Goal: Task Accomplishment & Management: Use online tool/utility

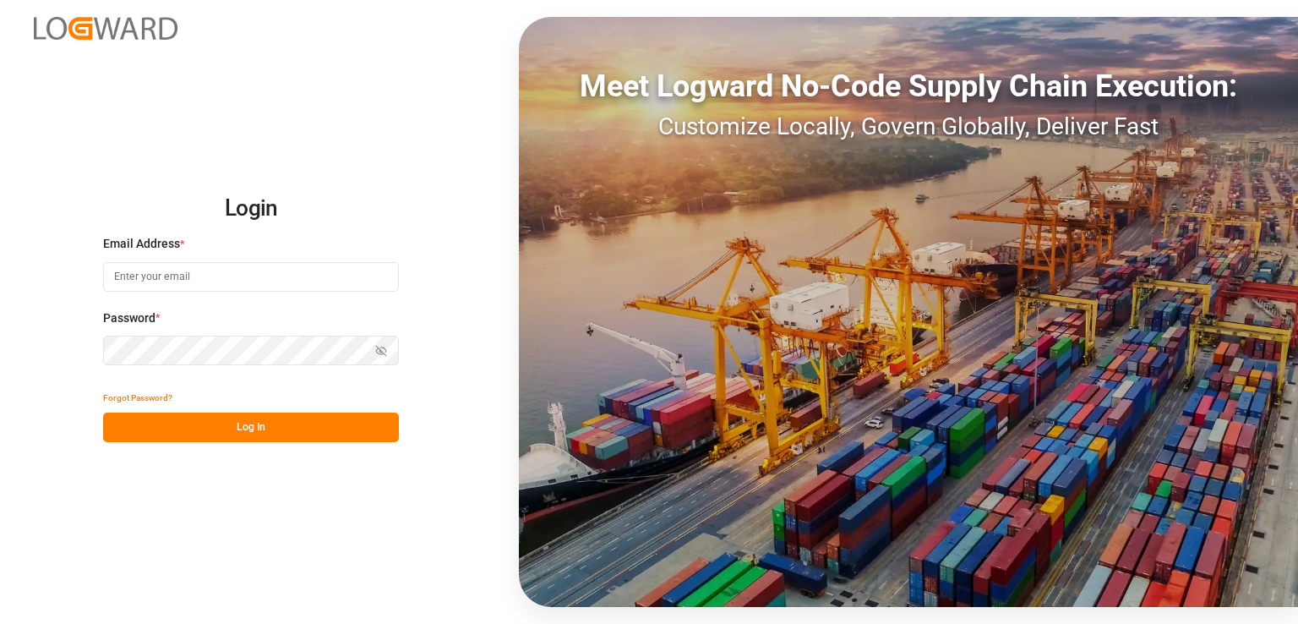
type input "[PERSON_NAME][EMAIL_ADDRESS][PERSON_NAME][DOMAIN_NAME]"
click at [266, 427] on button "Log In" at bounding box center [251, 427] width 296 height 30
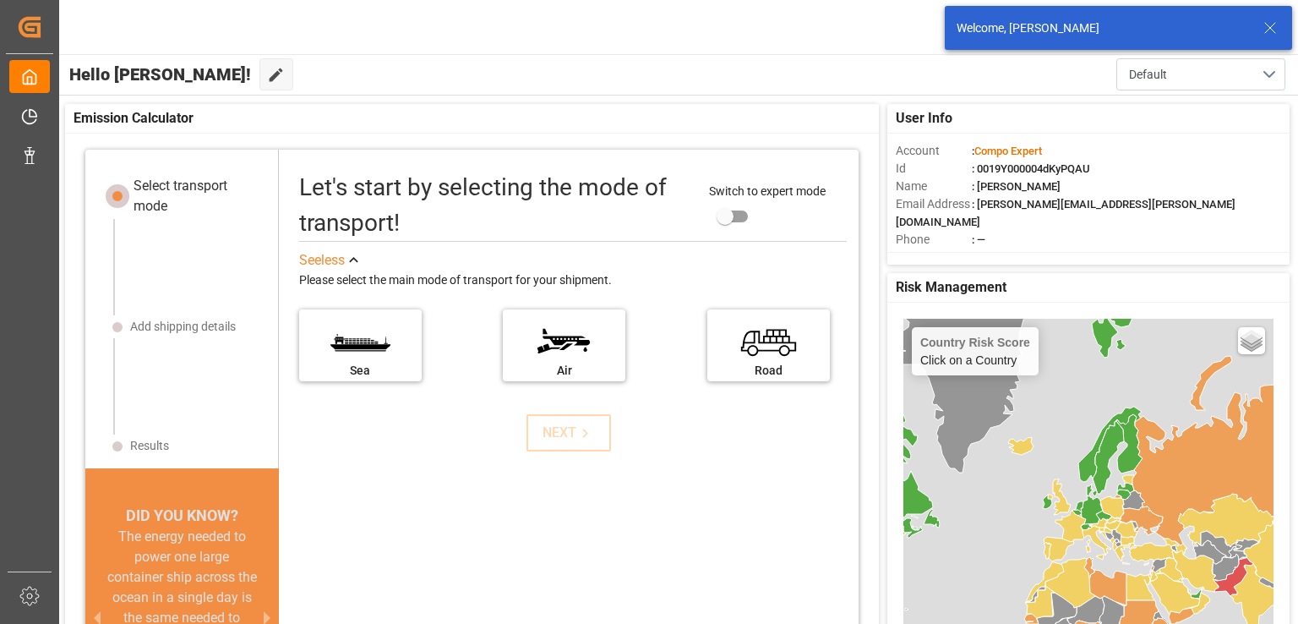
click at [1270, 26] on icon at bounding box center [1270, 28] width 20 height 20
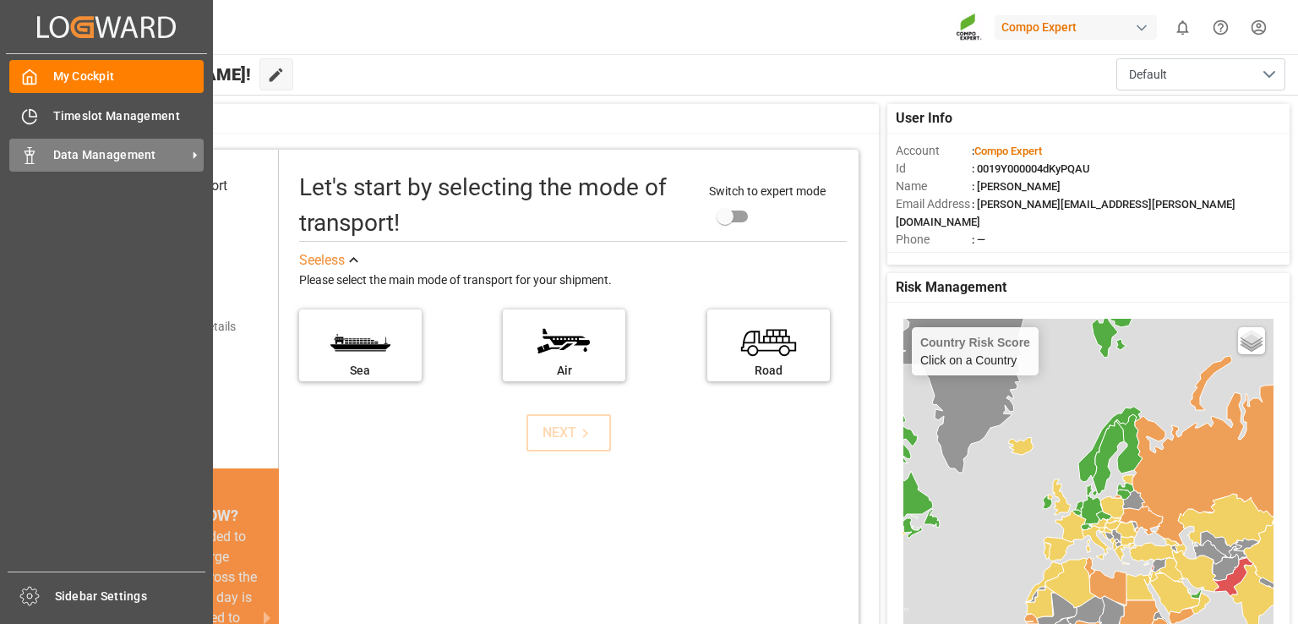
click at [112, 152] on span "Data Management" at bounding box center [119, 155] width 133 height 18
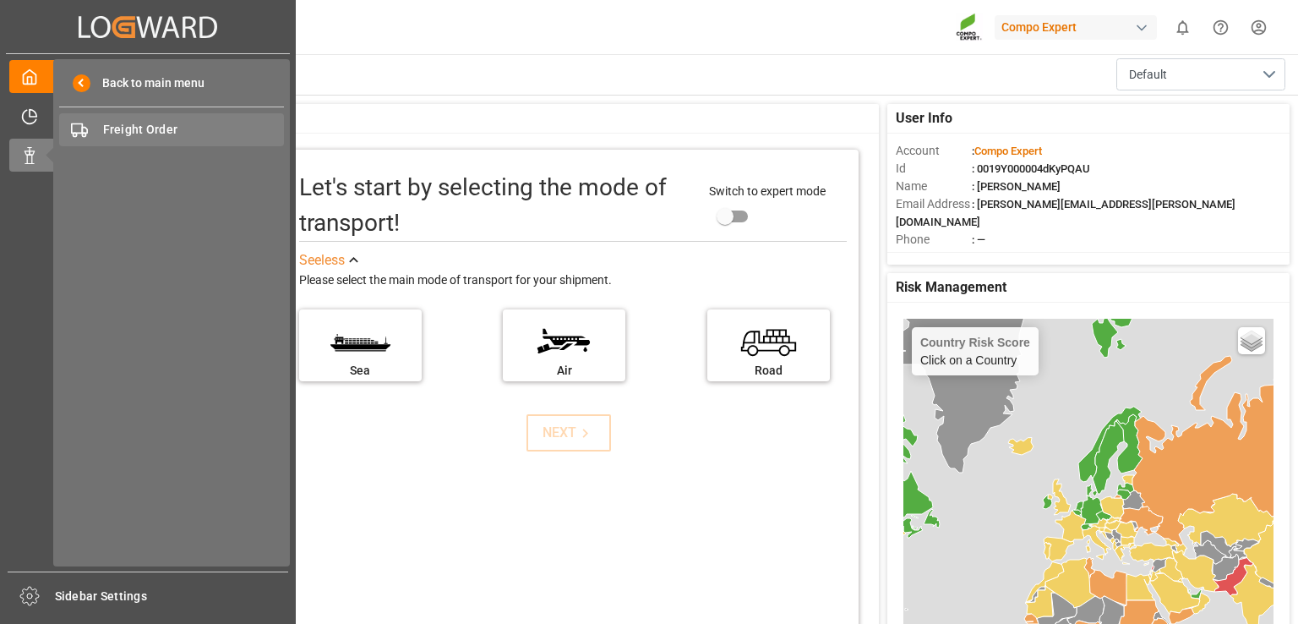
click at [160, 131] on span "Freight Order" at bounding box center [194, 130] width 182 height 18
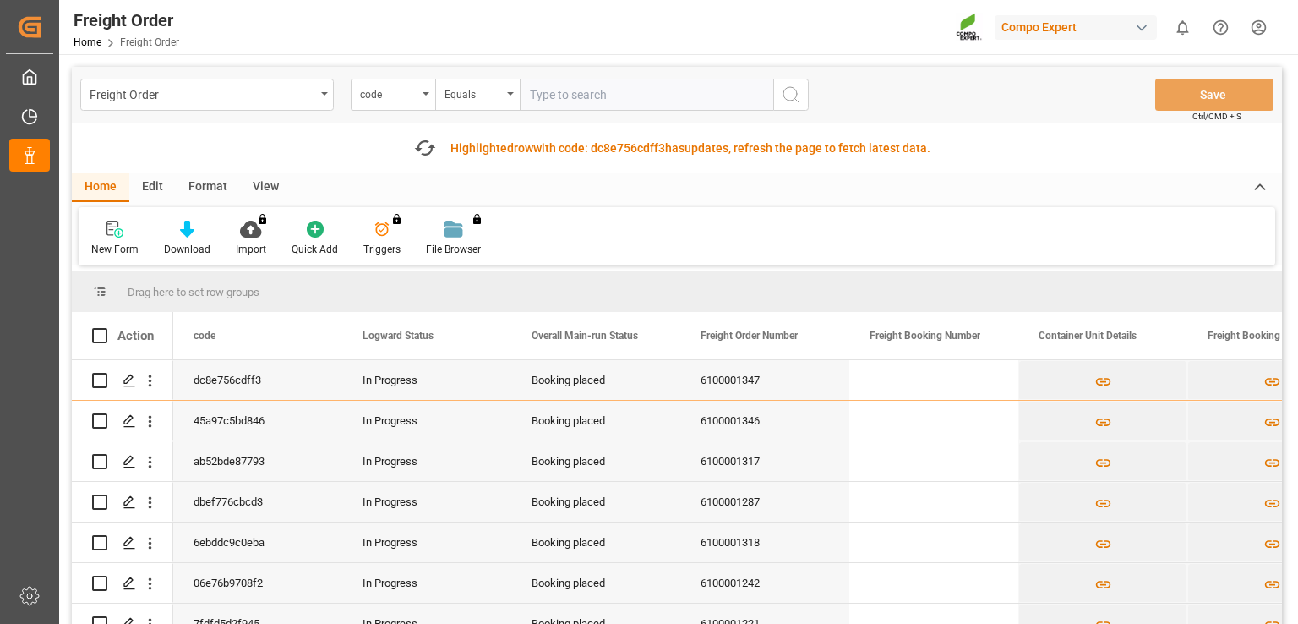
click at [792, 145] on div "Highlighted row with code: dc8e756cdff3 dc8e756cdff3 has updates, refresh the p…" at bounding box center [690, 148] width 480 height 18
click at [578, 150] on div "Highlighted row with code: dc8e756cdff3 dc8e756cdff3 has updates, refresh the p…" at bounding box center [690, 148] width 480 height 18
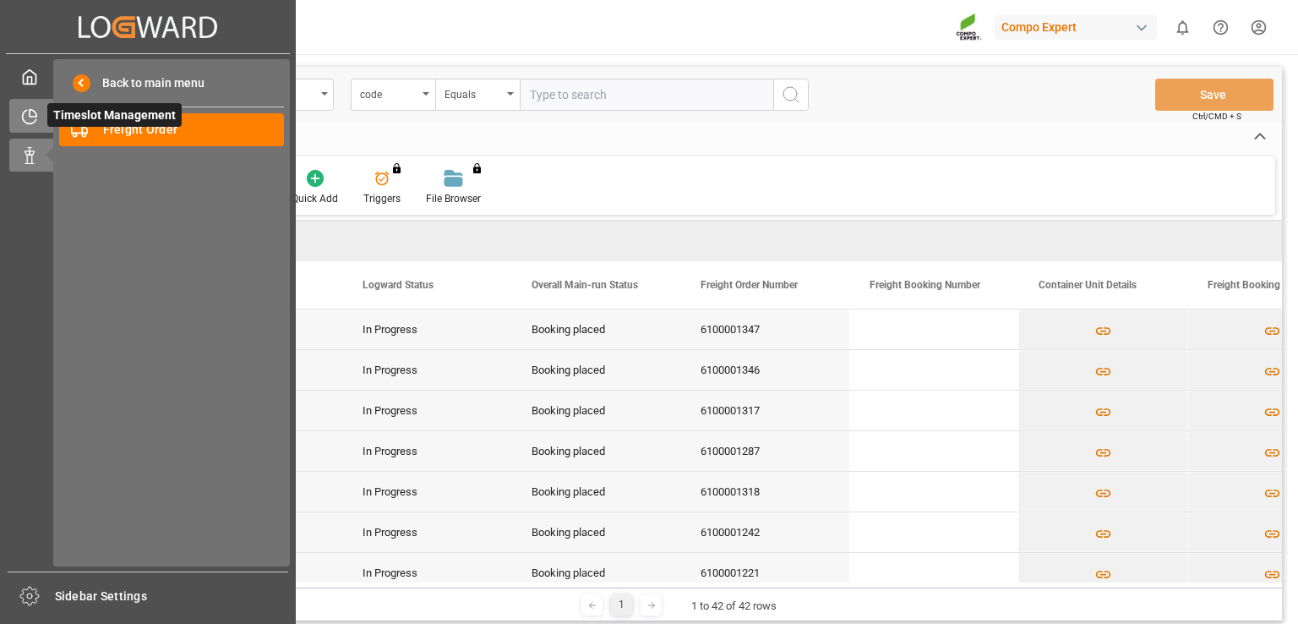
click at [32, 119] on icon at bounding box center [29, 116] width 17 height 17
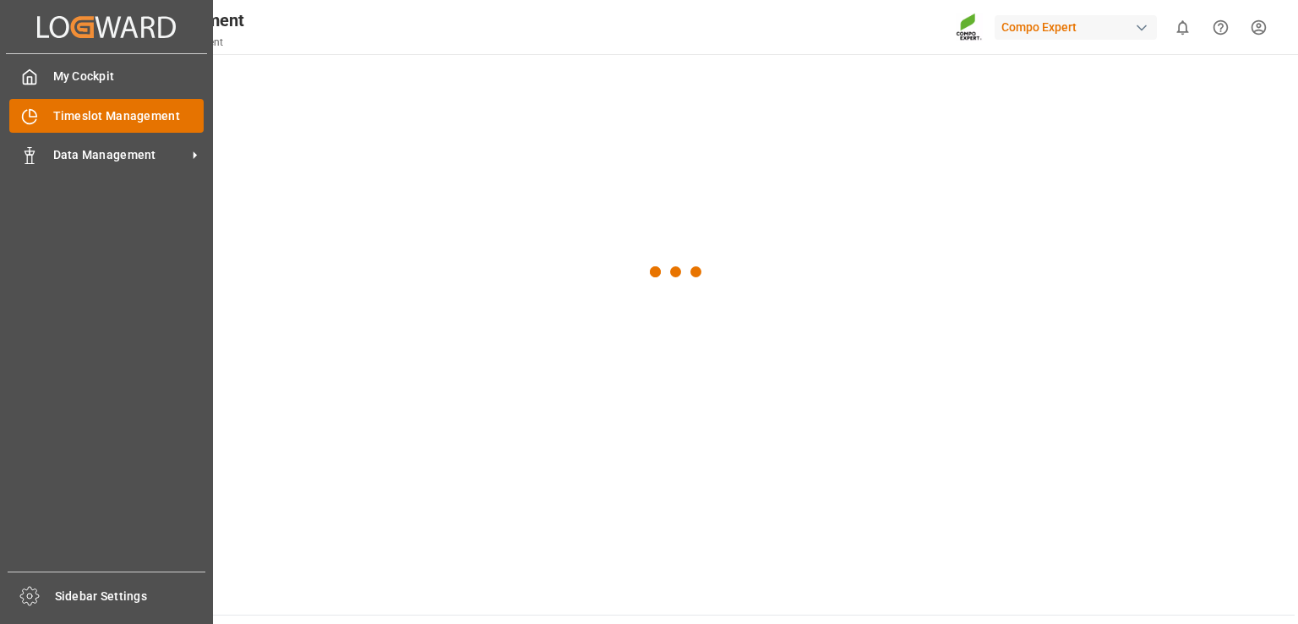
click at [128, 116] on span "Timeslot Management" at bounding box center [128, 116] width 151 height 18
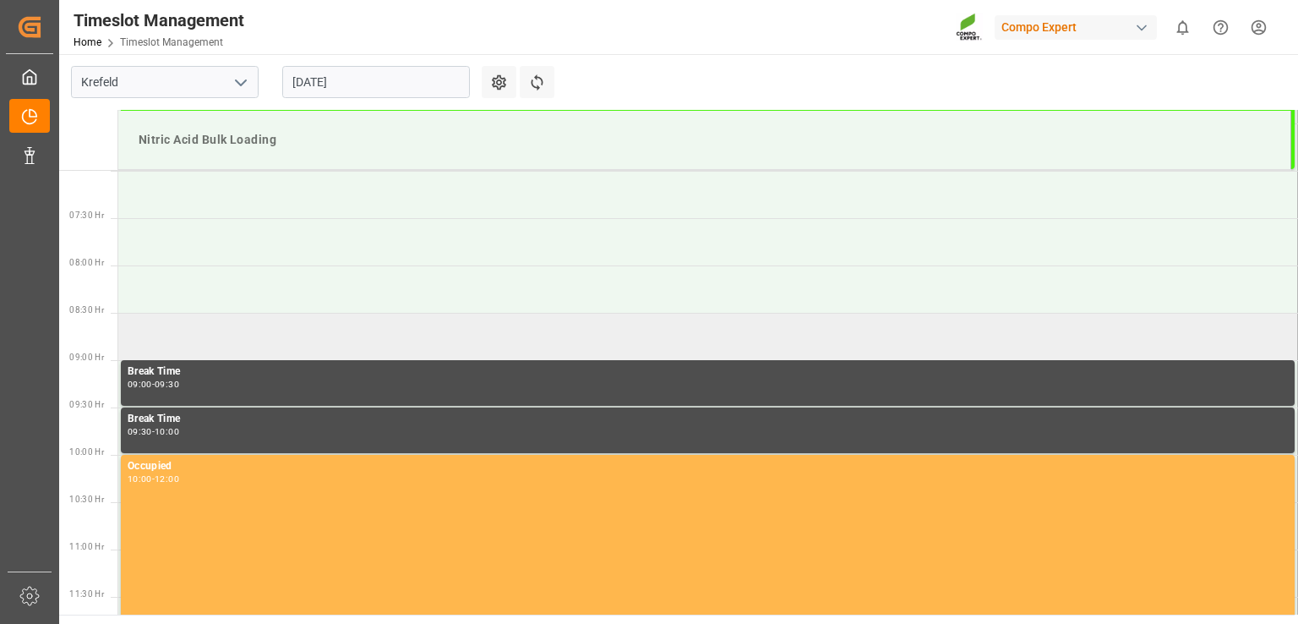
scroll to position [577, 0]
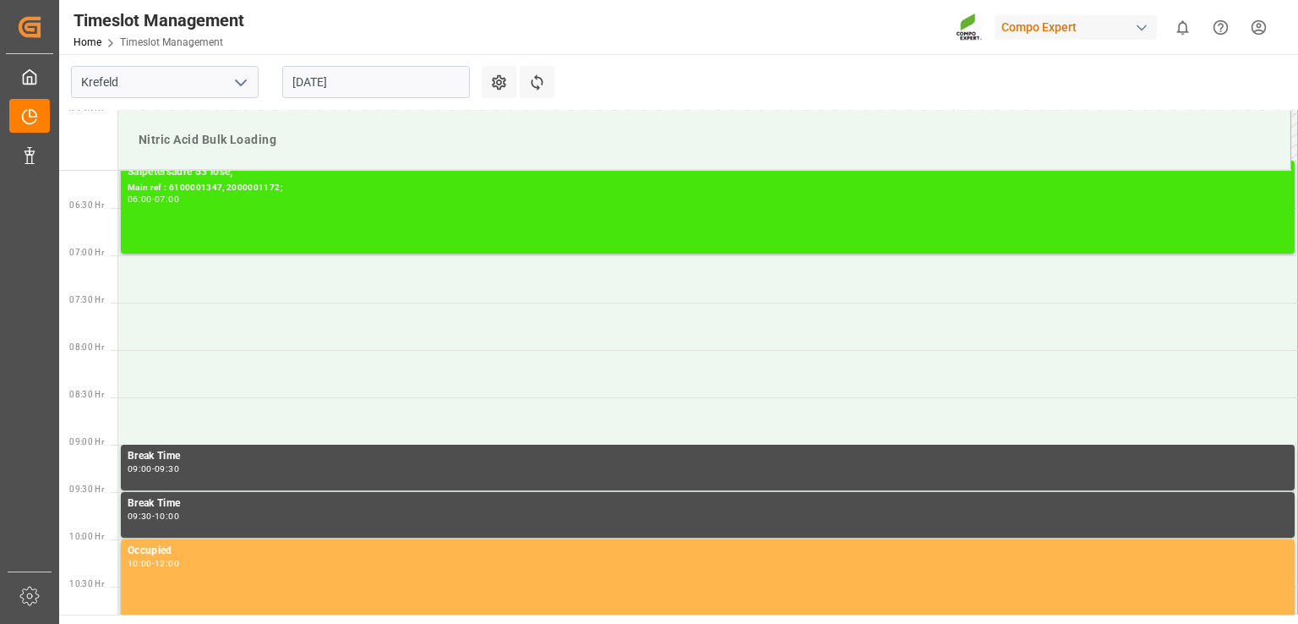
click at [366, 199] on div "06:00 - 07:00" at bounding box center [708, 199] width 1160 height 9
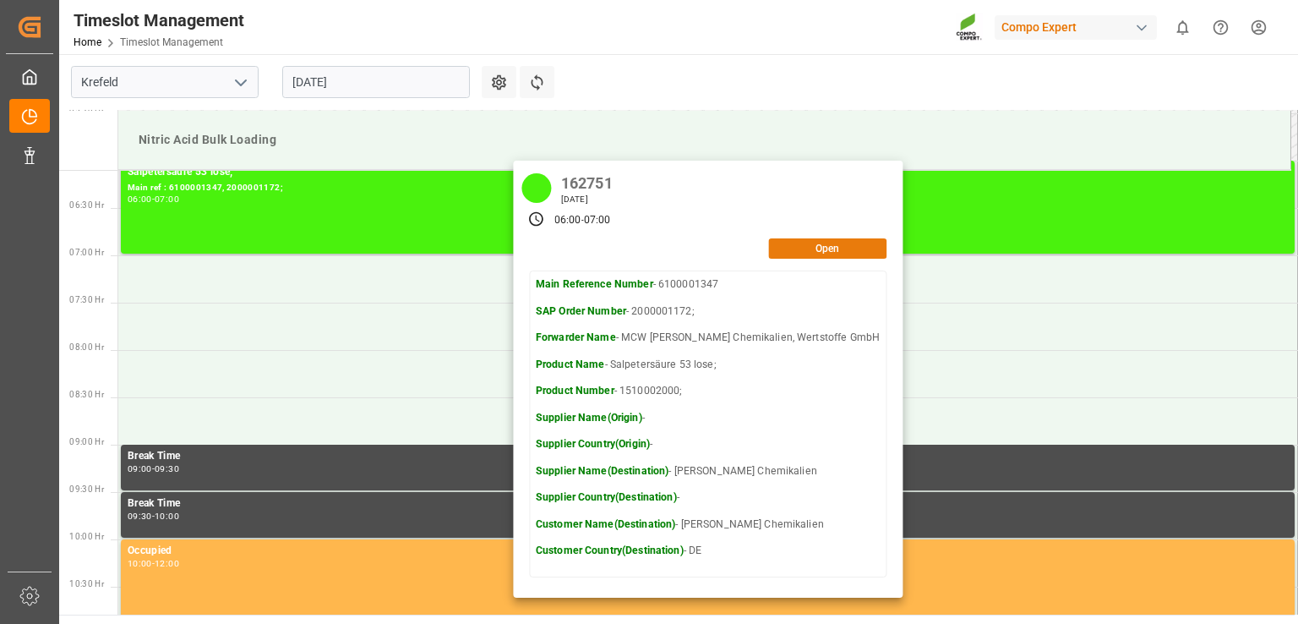
click at [818, 246] on button "Open" at bounding box center [827, 248] width 118 height 20
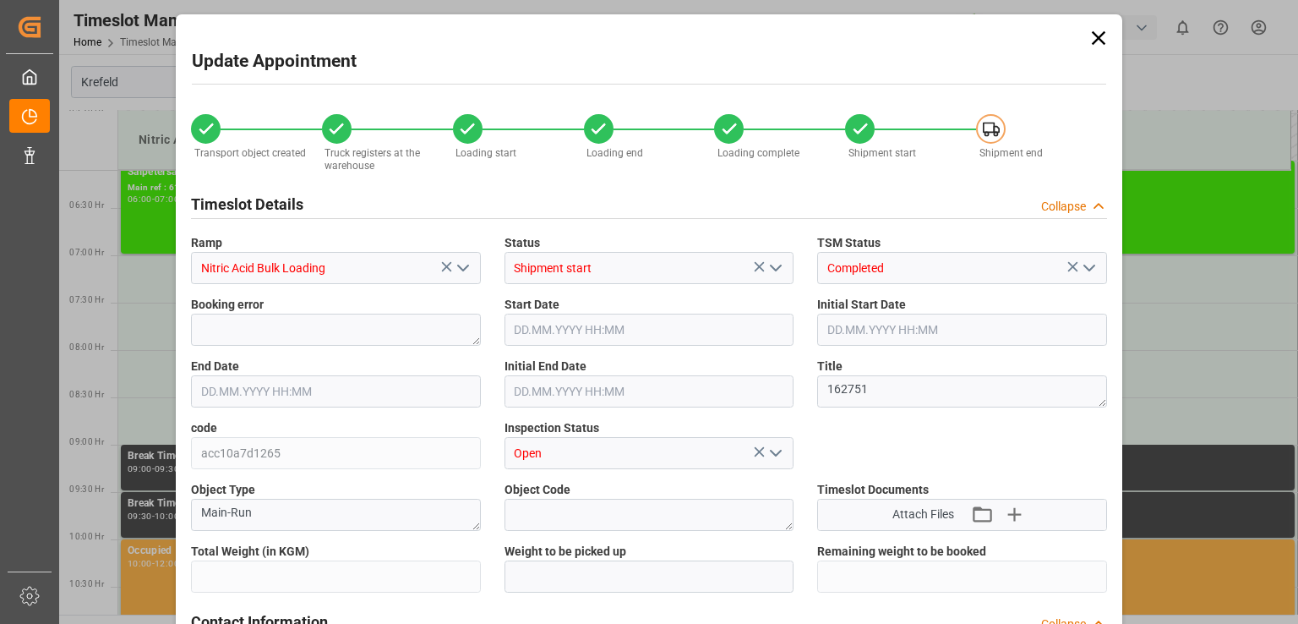
type input "4960"
type input "0"
type input "[DATE] 06:00"
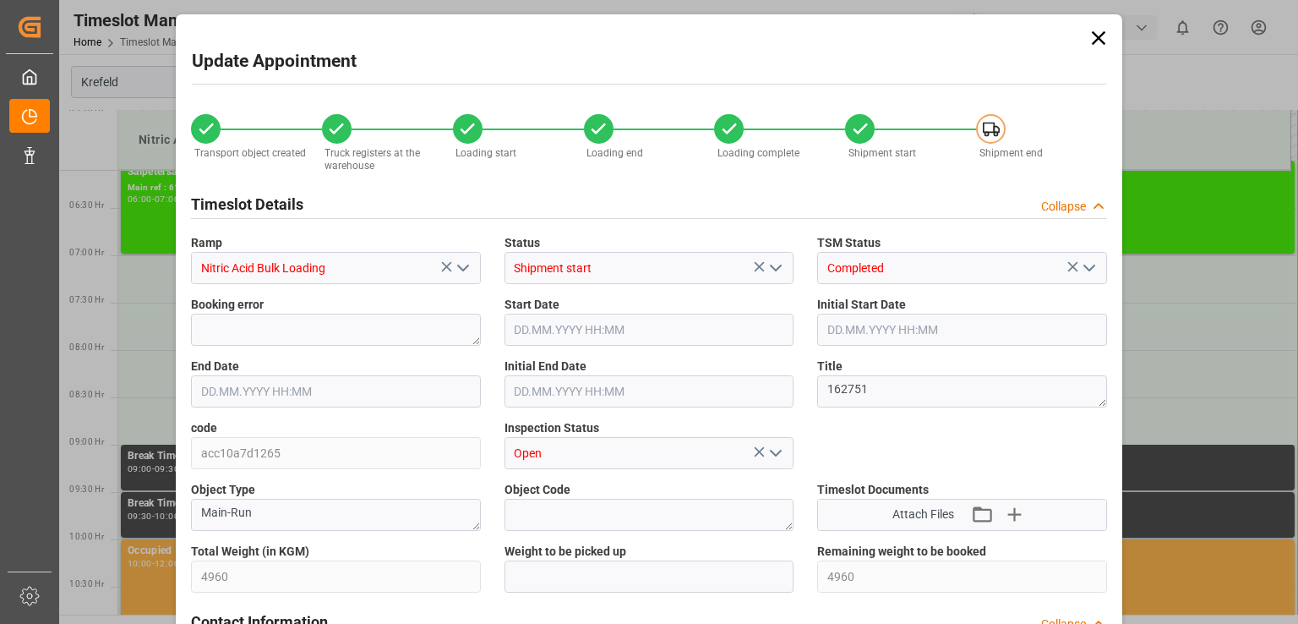
type input "[DATE] 07:00"
type input "[DATE] 06:30"
type input "[DATE] 13:59"
type input "[DATE] 09:02"
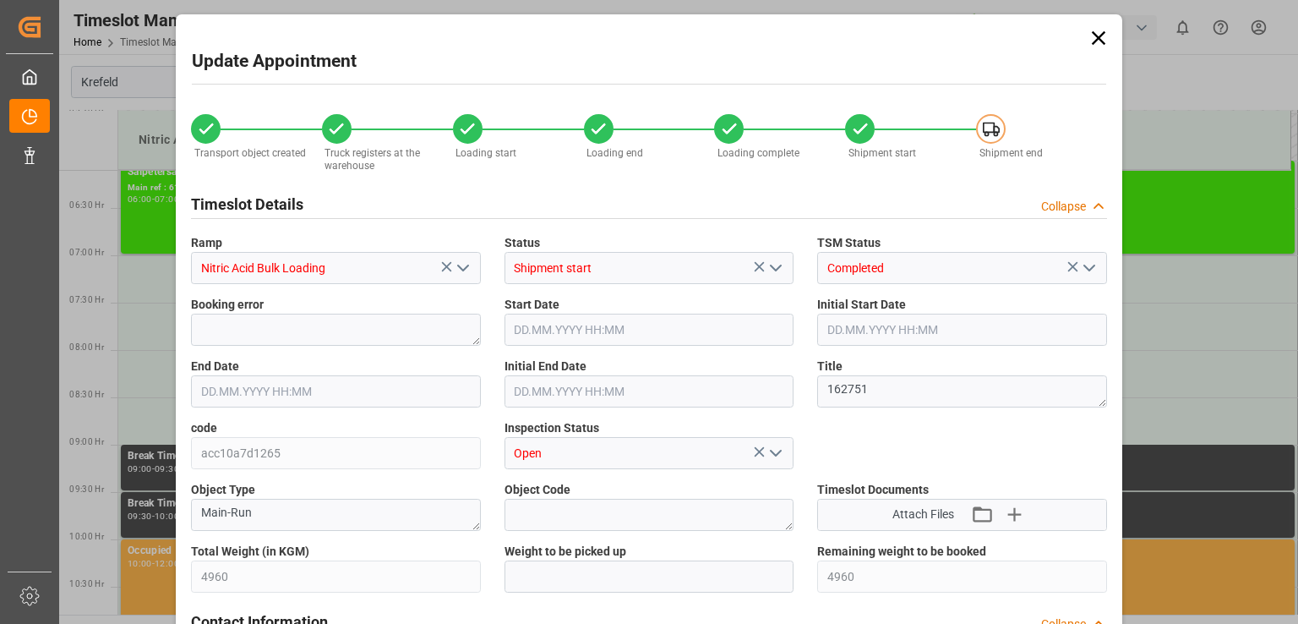
type input "[DATE] 09:02"
type input "[DATE] 09:03"
type input "[DATE] 12:48"
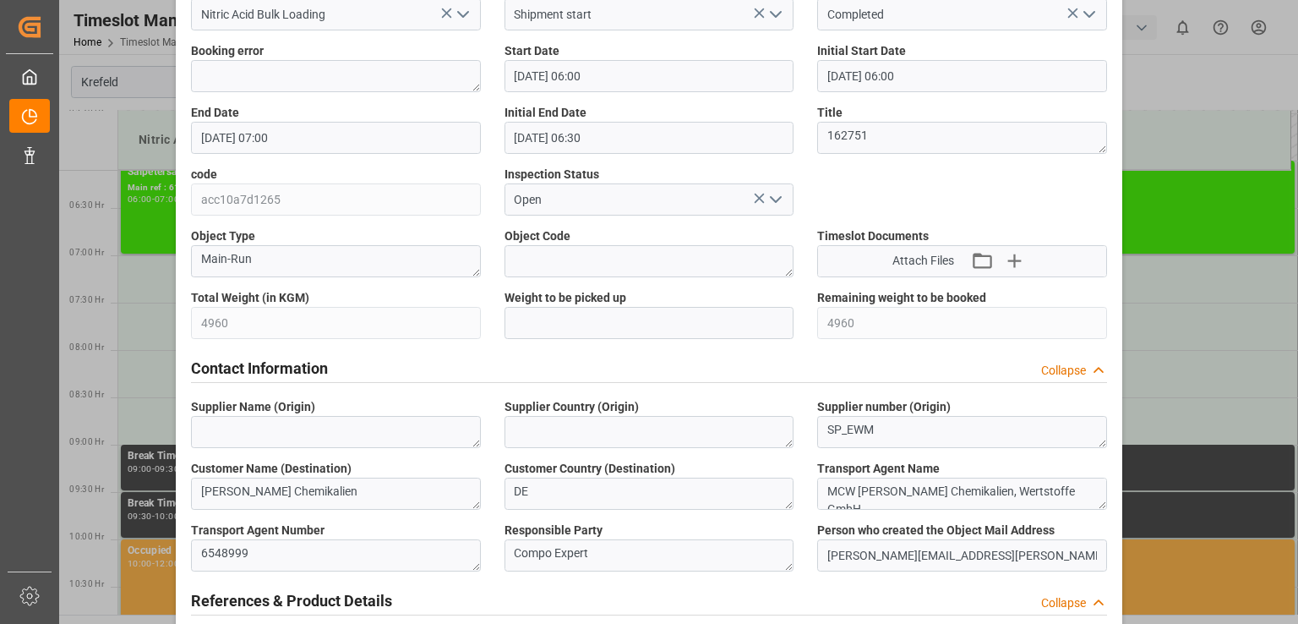
scroll to position [0, 0]
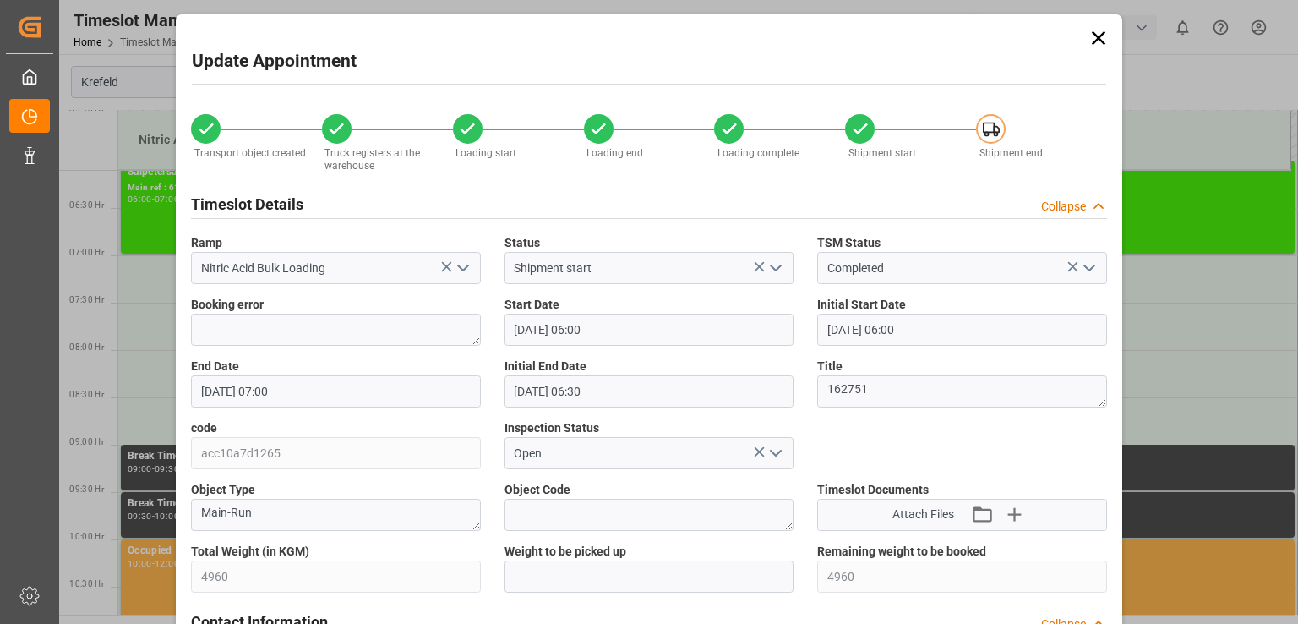
click at [1094, 38] on icon at bounding box center [1099, 38] width 14 height 14
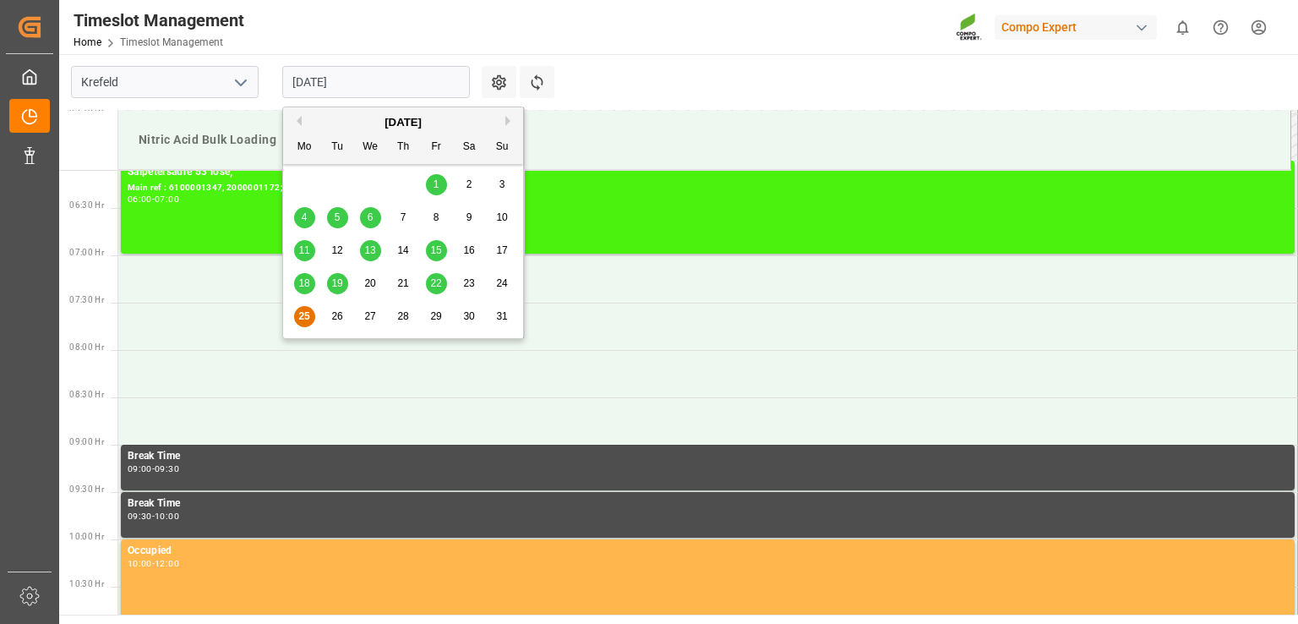
click at [406, 82] on input "[DATE]" at bounding box center [376, 82] width 188 height 32
click at [369, 314] on span "27" at bounding box center [369, 316] width 11 height 12
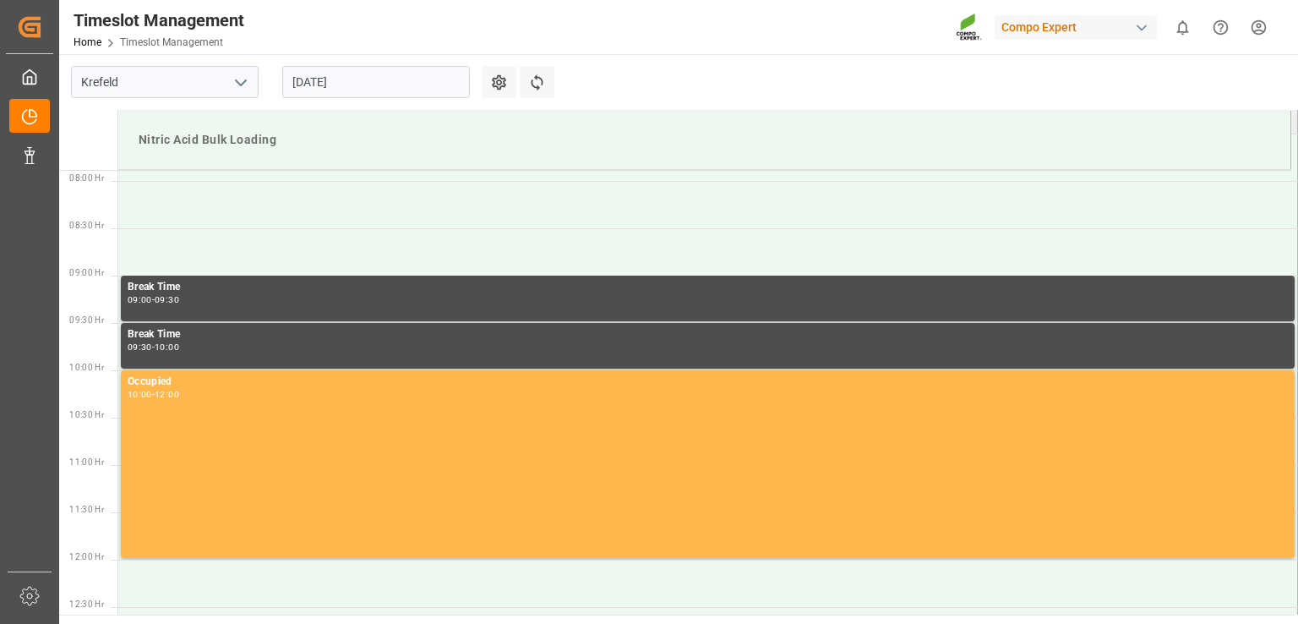
scroll to position [915, 0]
